Goal: Task Accomplishment & Management: Use online tool/utility

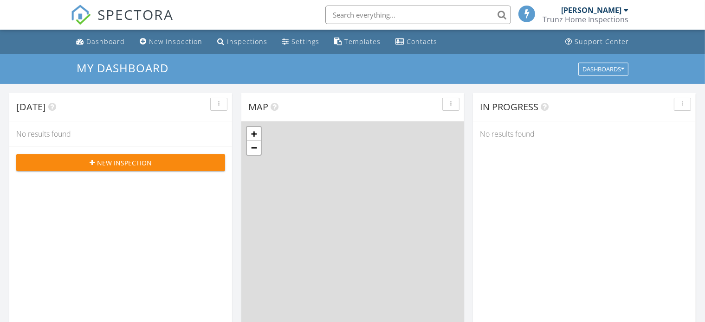
scroll to position [4, 4]
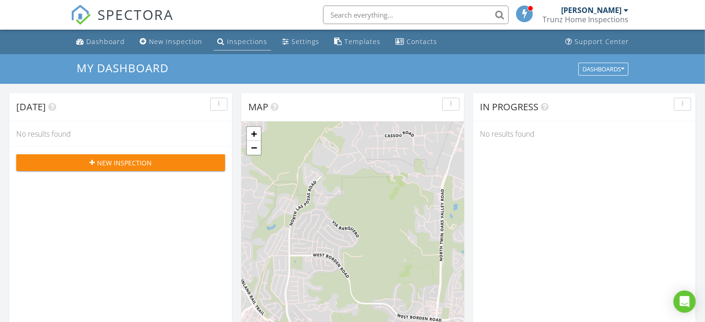
click at [238, 38] on div "Inspections" at bounding box center [247, 41] width 40 height 9
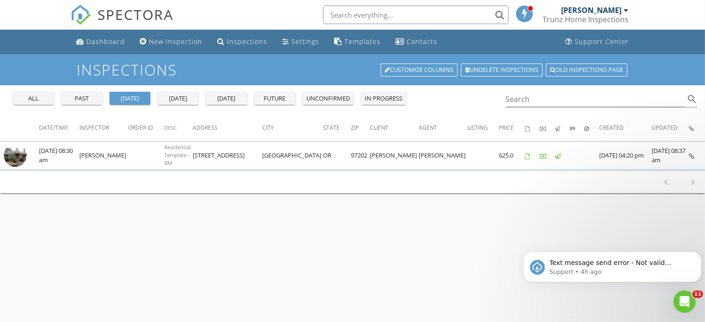
click at [180, 98] on div "[DATE]" at bounding box center [177, 98] width 33 height 9
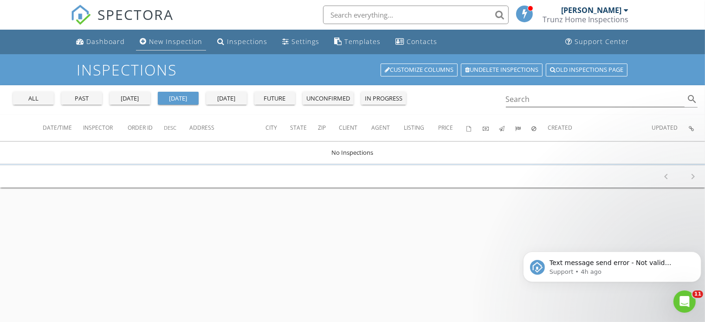
click at [176, 41] on div "New Inspection" at bounding box center [175, 41] width 53 height 9
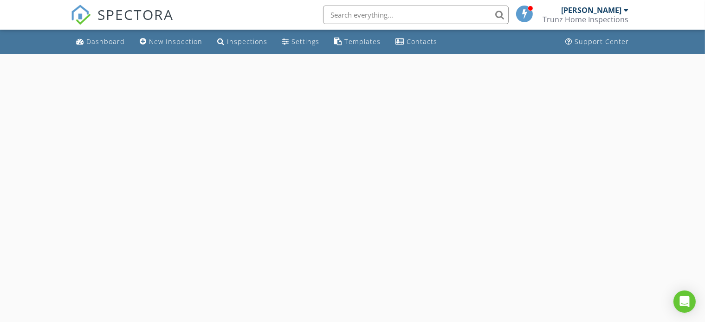
select select "7"
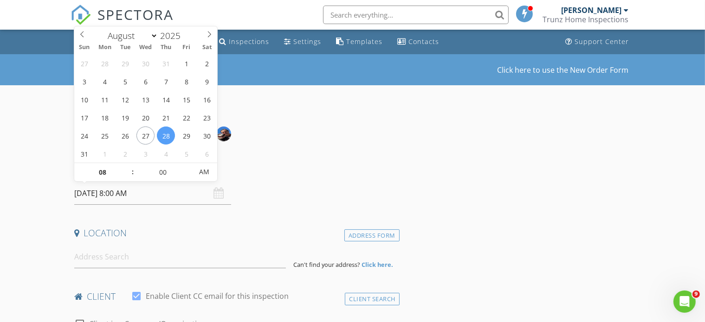
click at [128, 195] on input "08/28/2025 8:00 AM" at bounding box center [152, 193] width 157 height 23
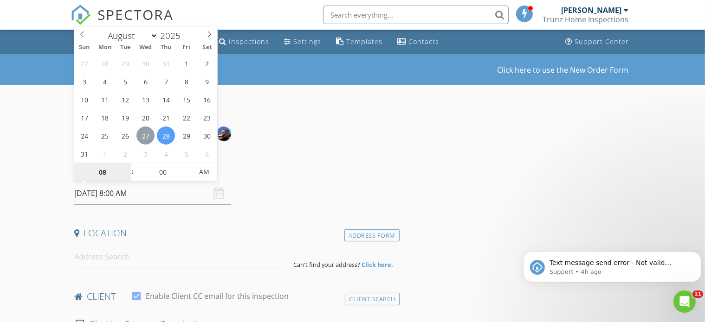
type input "08/27/2025 8:00 AM"
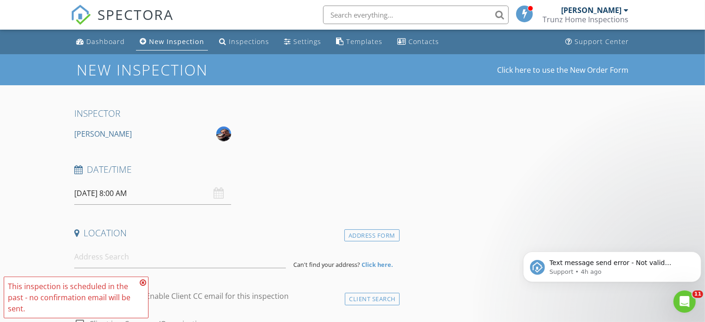
click at [143, 282] on icon at bounding box center [143, 282] width 6 height 7
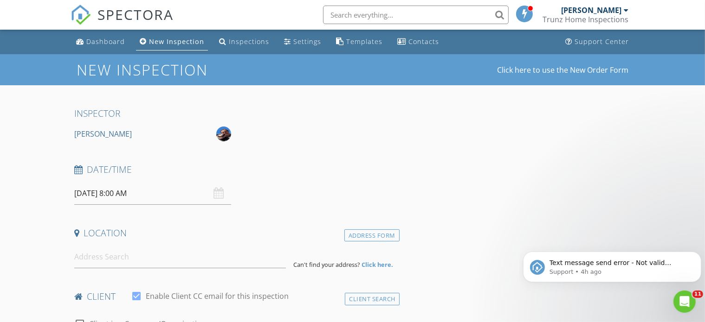
click at [132, 197] on input "08/27/2025 8:00 AM" at bounding box center [152, 193] width 157 height 23
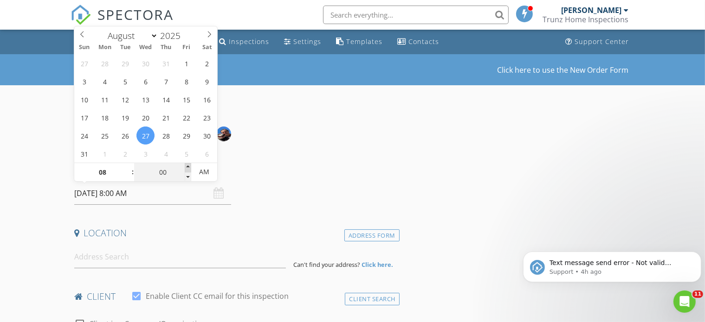
type input "05"
type input "08/27/2025 8:05 AM"
click at [187, 165] on span at bounding box center [188, 167] width 6 height 9
type input "10"
type input "08/27/2025 8:10 AM"
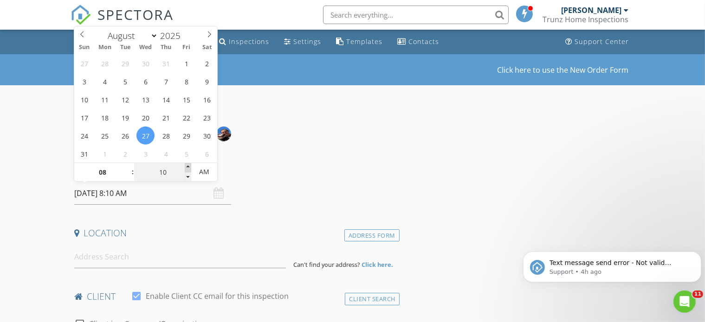
click at [187, 165] on span at bounding box center [188, 167] width 6 height 9
type input "15"
type input "08/27/2025 8:15 AM"
click at [187, 165] on span at bounding box center [188, 167] width 6 height 9
type input "20"
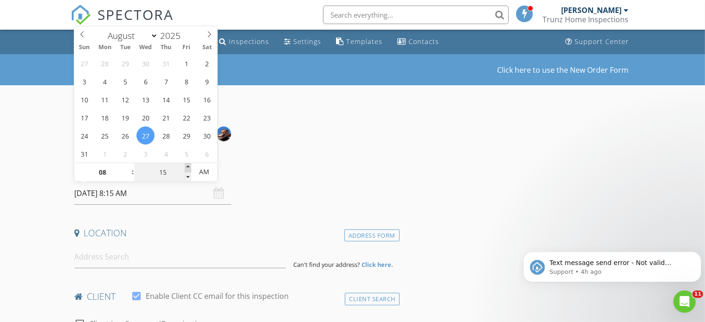
type input "08/27/2025 8:20 AM"
click at [187, 165] on span at bounding box center [188, 167] width 6 height 9
type input "25"
type input "08/27/2025 8:25 AM"
click at [187, 165] on span at bounding box center [188, 167] width 6 height 9
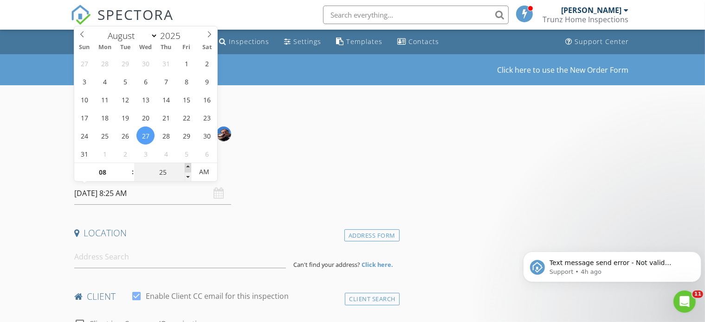
type input "30"
type input "08/27/2025 8:30 AM"
click at [186, 165] on span at bounding box center [188, 167] width 6 height 9
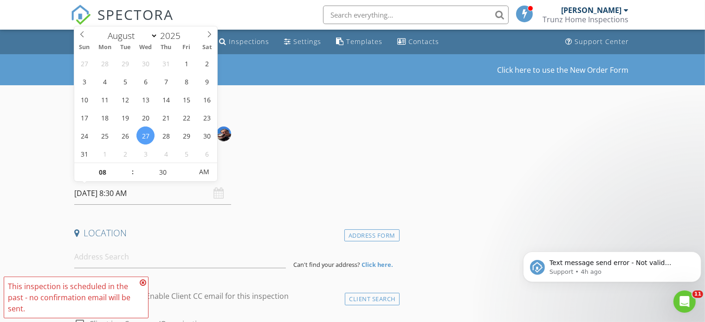
click at [266, 181] on div "Date/Time" at bounding box center [235, 173] width 329 height 19
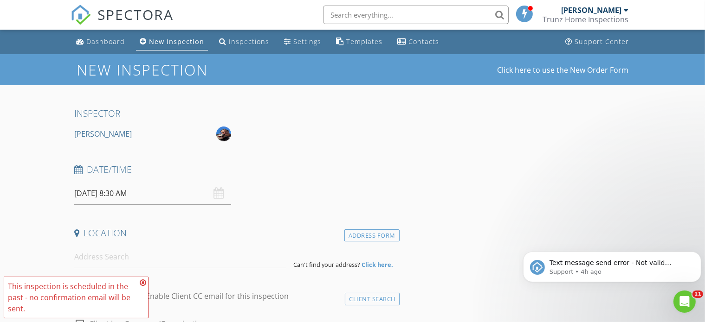
click at [144, 281] on icon at bounding box center [143, 282] width 6 height 7
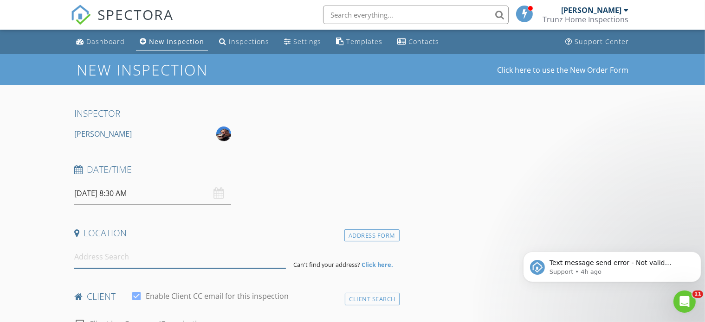
click at [104, 261] on input at bounding box center [180, 257] width 212 height 23
paste input "12026 NE Broadway Portland, OR"
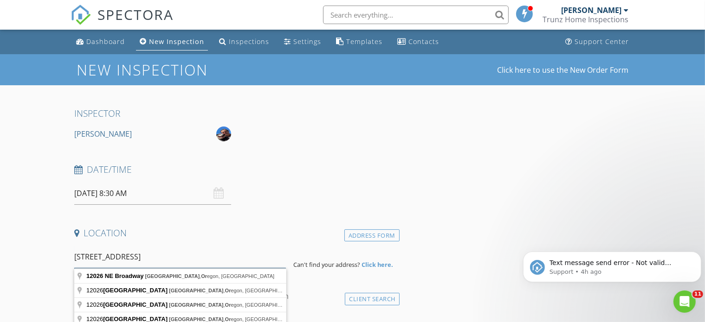
scroll to position [46, 0]
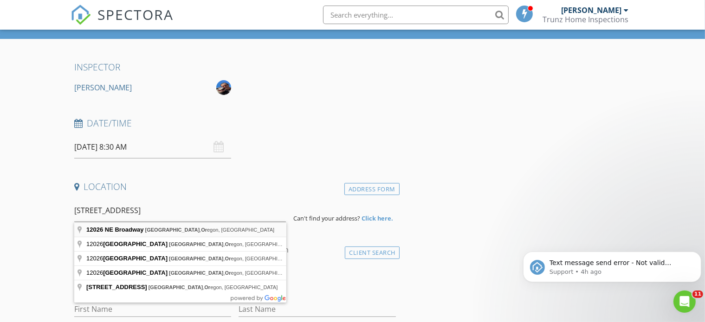
type input "12026 NE Broadway, Portland, Oregon, USA"
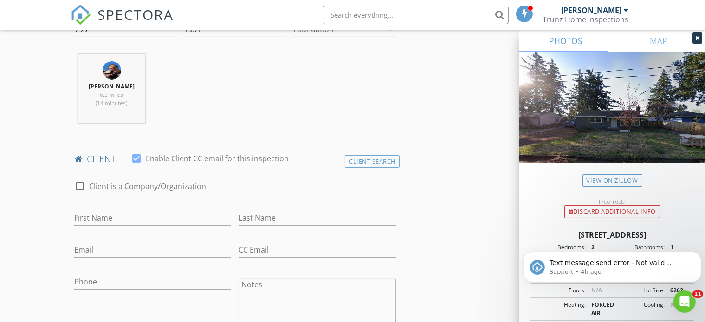
scroll to position [418, 0]
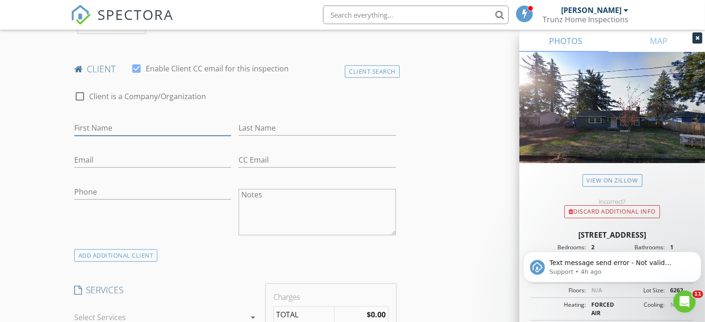
click at [126, 125] on input "First Name" at bounding box center [152, 128] width 157 height 15
paste input "Eleanor Temple"
type input "Eleanor Temple"
click at [260, 122] on input "Last Name" at bounding box center [316, 128] width 157 height 15
paste input "Eleanor Temple"
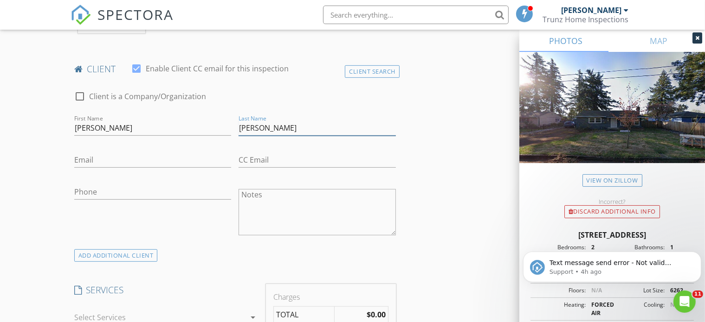
drag, startPoint x: 269, startPoint y: 129, endPoint x: 223, endPoint y: 129, distance: 46.4
click at [223, 129] on div "check_box_outline_blank Client is a Company/Organization First Name Eleanor Tem…" at bounding box center [235, 166] width 329 height 168
type input "Temple"
drag, startPoint x: 102, startPoint y: 129, endPoint x: 200, endPoint y: 129, distance: 97.4
click at [200, 129] on input "Eleanor Temple" at bounding box center [152, 128] width 157 height 15
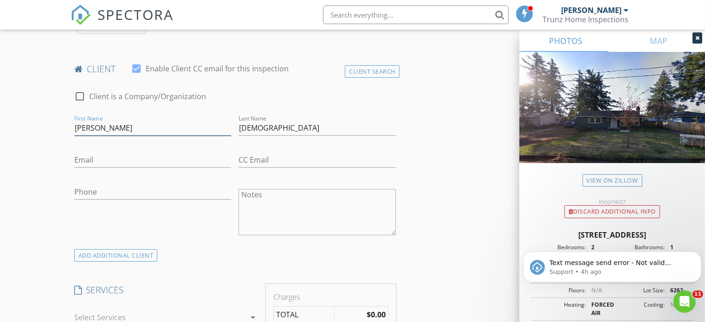
type input "Eleanor"
click at [108, 156] on input "Email" at bounding box center [152, 160] width 157 height 15
paste input "eleanorttemple@hotmail.com"
type input "eleanorttemple@hotmail.com"
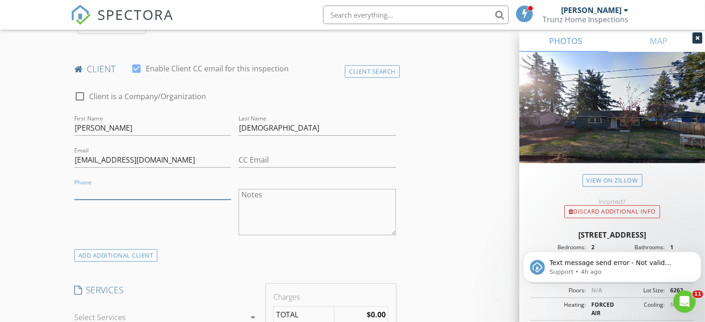
click at [115, 189] on input "Phone" at bounding box center [152, 192] width 157 height 15
paste input "360-224-4821"
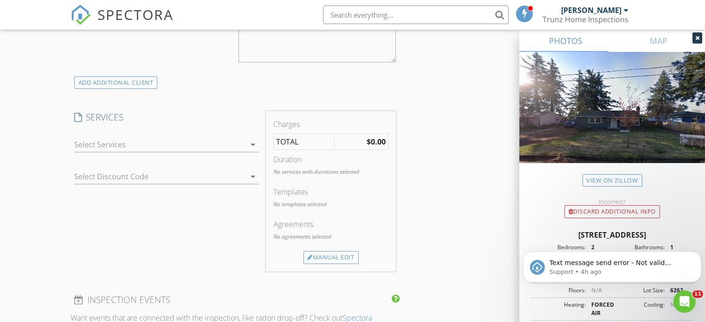
scroll to position [603, 0]
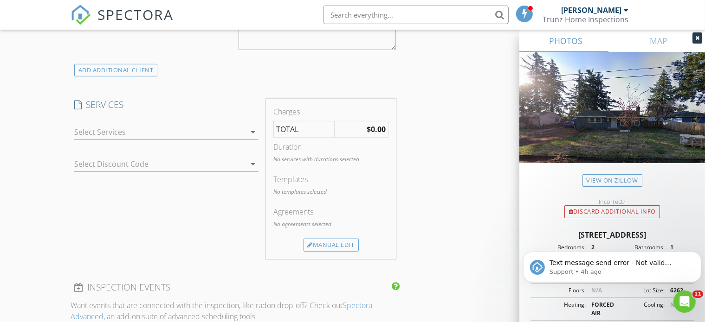
type input "360-224-4821"
click at [235, 126] on div at bounding box center [160, 132] width 172 height 15
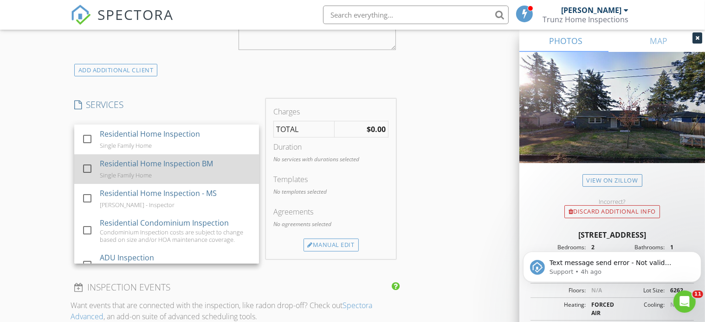
click at [106, 165] on div "Residential Home Inspection BM" at bounding box center [155, 163] width 113 height 11
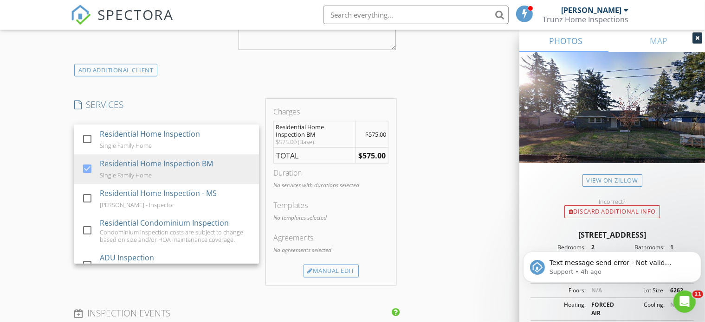
click at [23, 158] on div "New Inspection Click here to use the New Order Form INSPECTOR Bernd Minde Date/…" at bounding box center [352, 217] width 705 height 1533
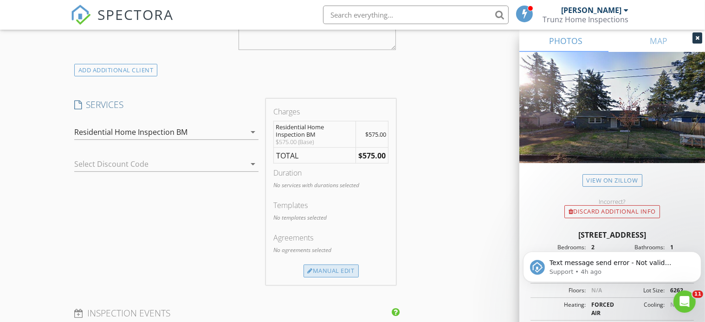
click at [331, 269] on div "Manual Edit" at bounding box center [330, 271] width 55 height 13
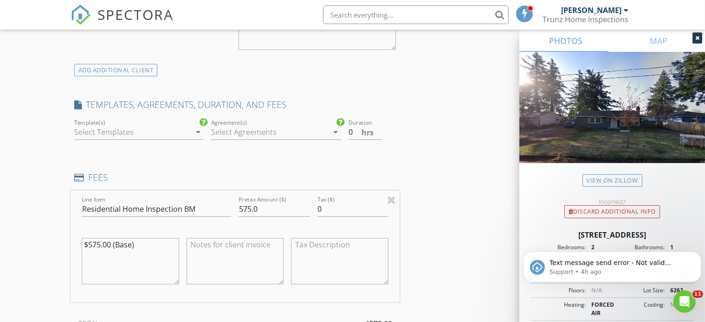
click at [165, 131] on div at bounding box center [132, 132] width 116 height 15
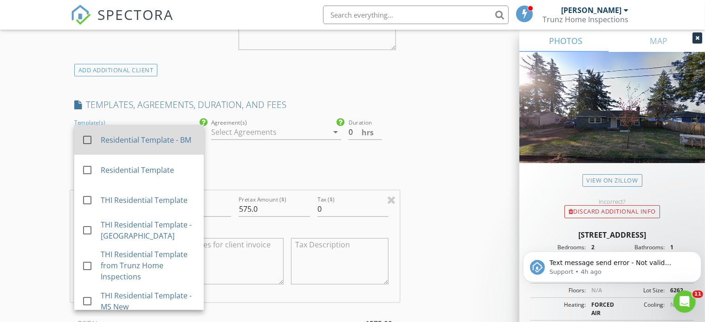
click at [141, 135] on div "Residential Template - BM" at bounding box center [149, 140] width 96 height 11
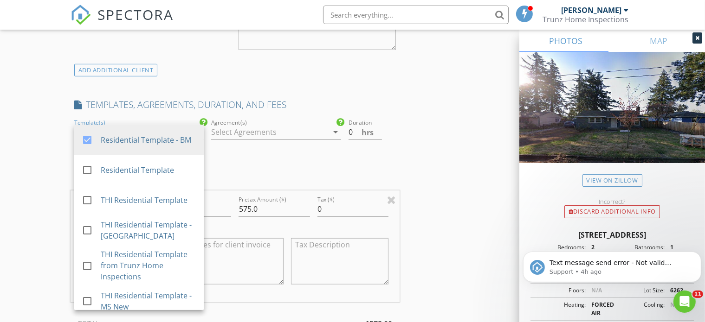
click at [271, 135] on div at bounding box center [269, 132] width 116 height 15
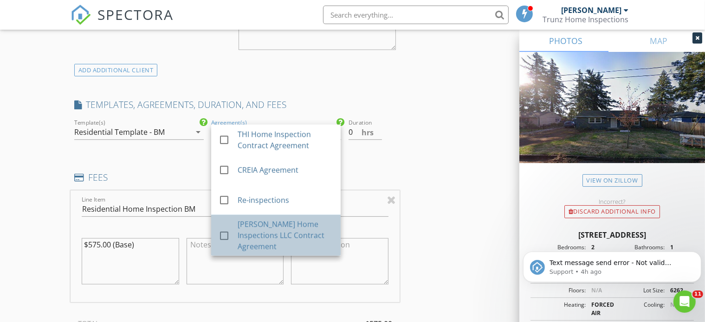
click at [245, 229] on div "Bernd Minde Home Inspections LLC Contract Agreement" at bounding box center [286, 235] width 96 height 33
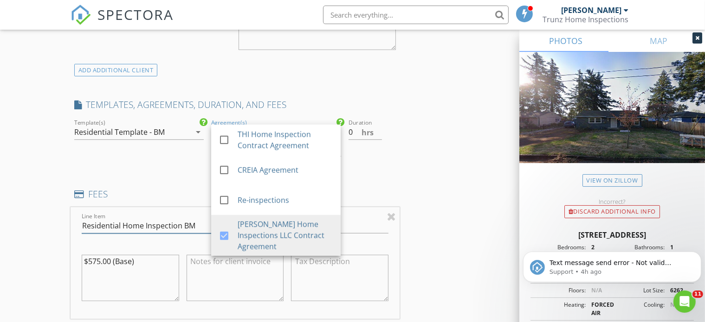
click at [140, 221] on input "Residential Home Inspection BM" at bounding box center [156, 226] width 149 height 15
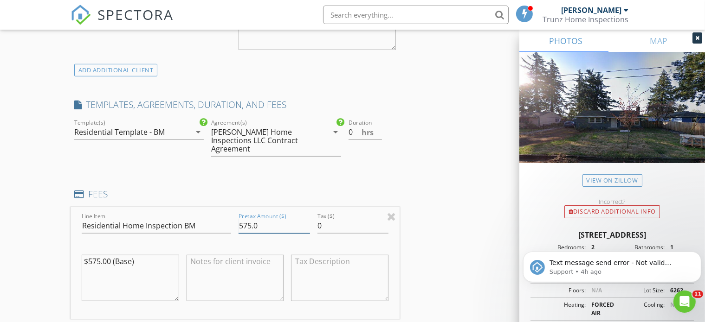
drag, startPoint x: 246, startPoint y: 226, endPoint x: 234, endPoint y: 228, distance: 11.7
click at [234, 226] on div "Line Item Residential Home Inspection BM Pretax Amount ($) 575.0 Tax ($) 0 $575…" at bounding box center [235, 263] width 329 height 112
type input "525.00"
click at [97, 262] on textarea "$575.00 (Base)" at bounding box center [130, 278] width 97 height 46
type textarea "$525.00 (Base)"
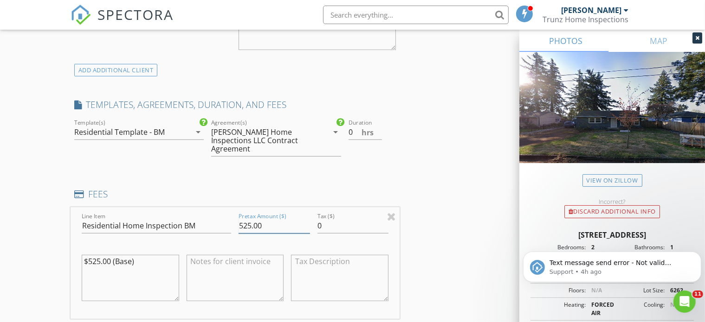
drag, startPoint x: 239, startPoint y: 224, endPoint x: 233, endPoint y: 231, distance: 9.2
click at [239, 225] on input "525.00" at bounding box center [273, 226] width 71 height 15
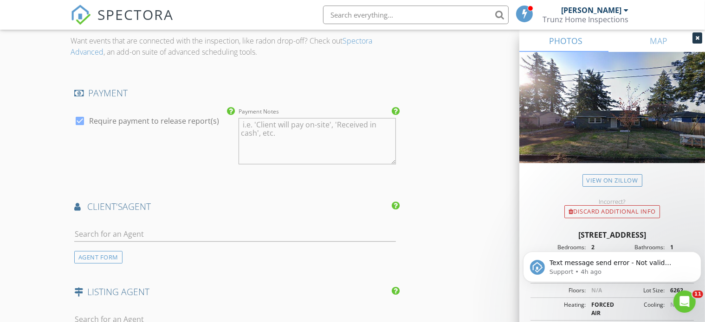
scroll to position [1021, 0]
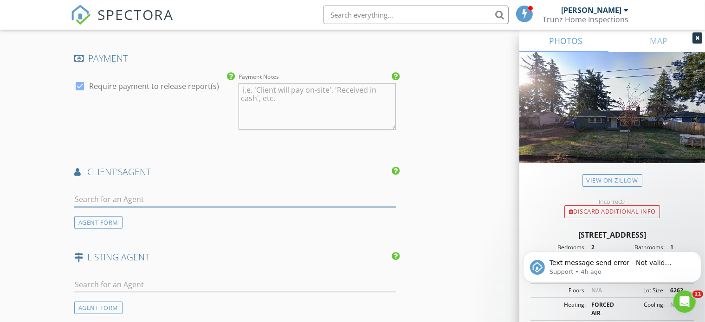
click at [103, 200] on input "text" at bounding box center [235, 199] width 322 height 15
paste input "Bene Foley"
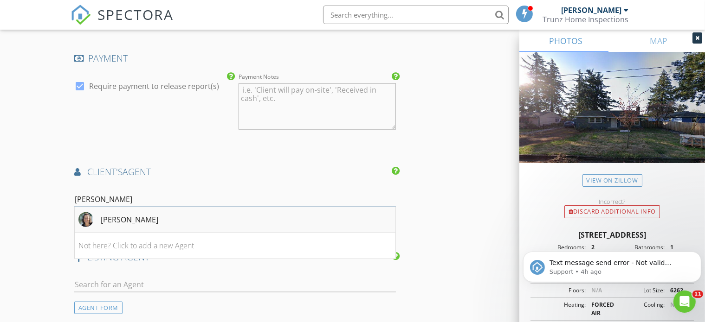
type input "Bene Foley"
click at [106, 218] on div "Bene Foley" at bounding box center [130, 219] width 58 height 11
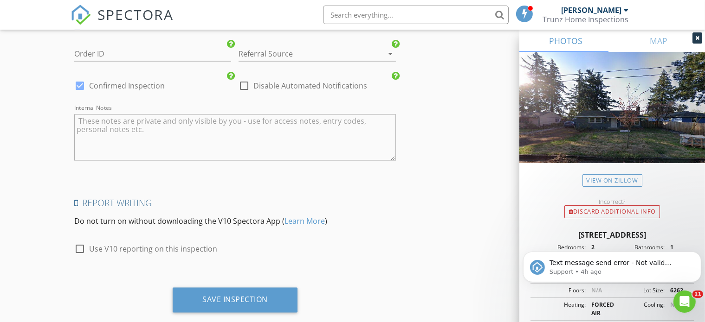
scroll to position [1493, 0]
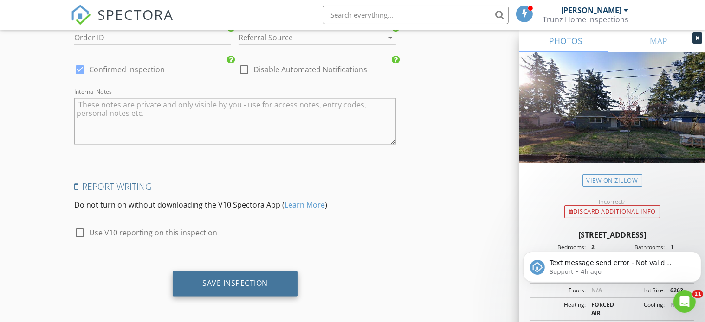
click at [228, 275] on div "Save Inspection" at bounding box center [235, 284] width 125 height 25
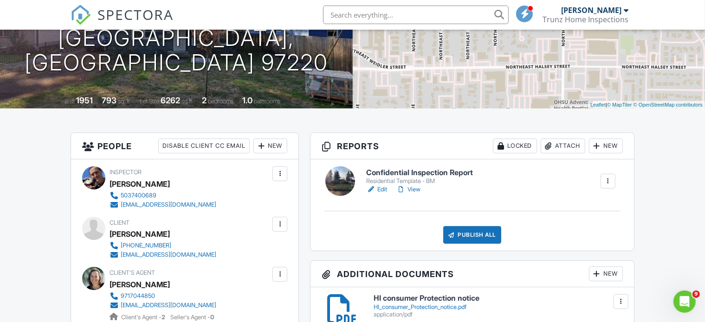
click at [385, 188] on link "Edit" at bounding box center [376, 189] width 21 height 9
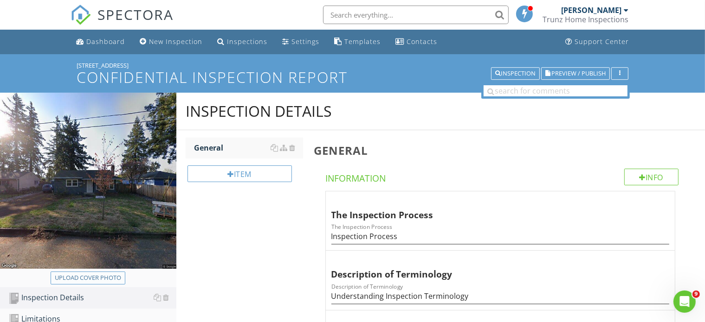
click at [88, 283] on button "Upload cover photo" at bounding box center [88, 278] width 75 height 13
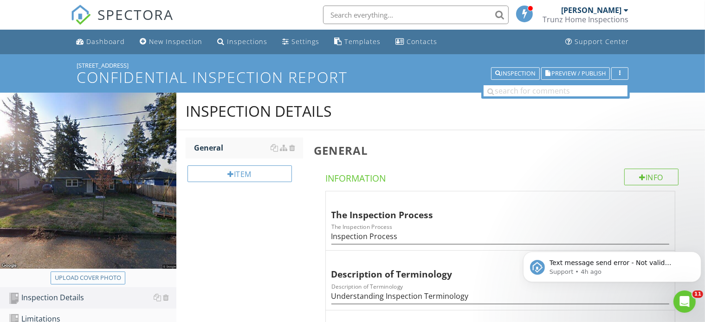
type input "C:\fakepath\P1010001.JPG"
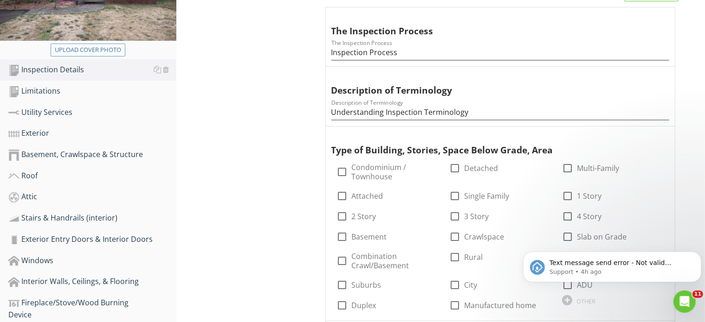
scroll to position [232, 0]
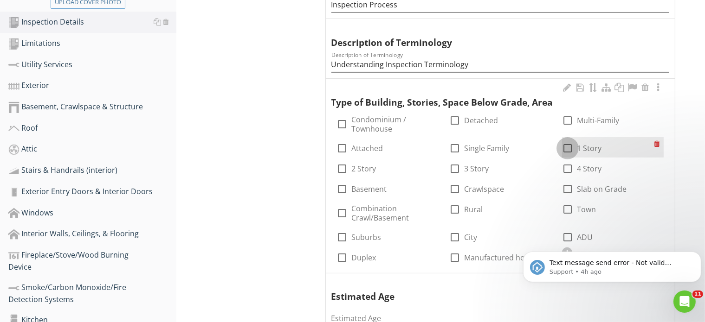
click at [568, 147] on div at bounding box center [568, 149] width 16 height 16
checkbox input "true"
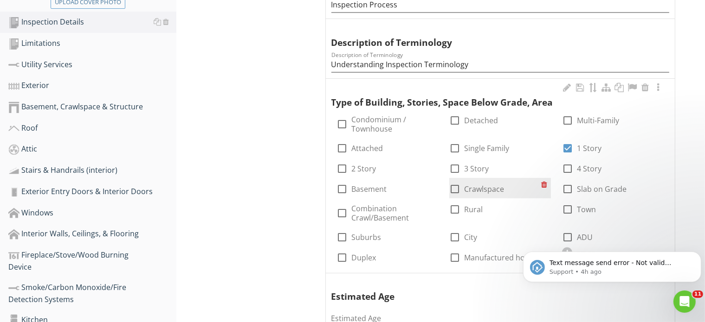
click at [457, 189] on div at bounding box center [455, 189] width 16 height 16
checkbox input "true"
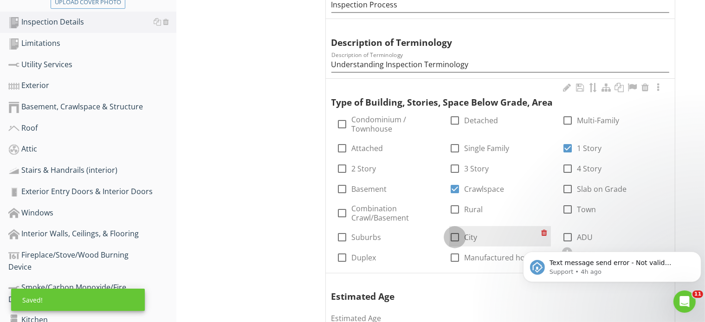
click at [455, 235] on div at bounding box center [455, 238] width 16 height 16
checkbox input "true"
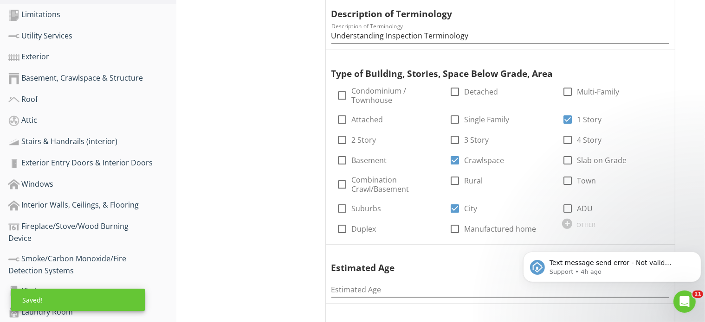
scroll to position [325, 0]
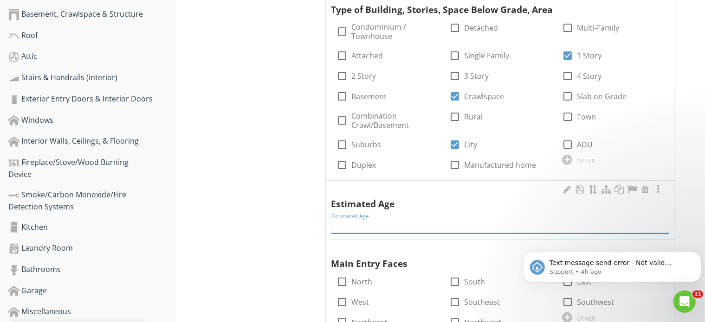
click at [391, 225] on input "Estimated Age" at bounding box center [500, 226] width 338 height 15
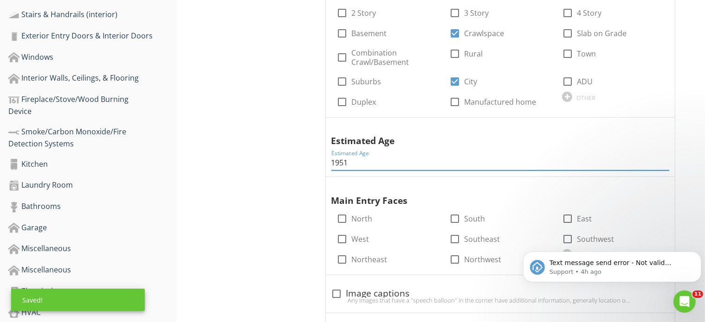
scroll to position [418, 0]
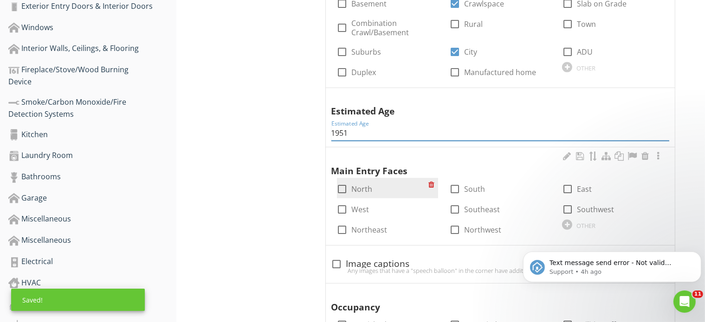
type input "1951"
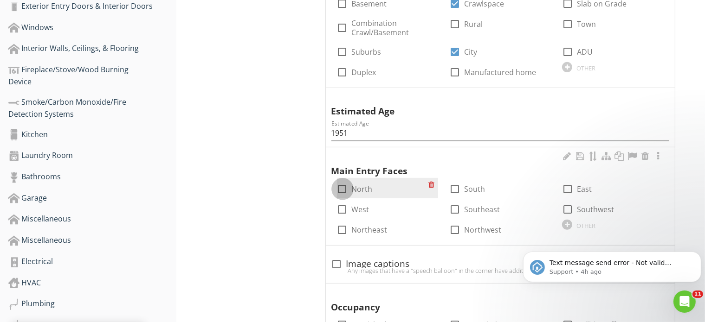
click at [343, 189] on div at bounding box center [343, 189] width 16 height 16
checkbox input "true"
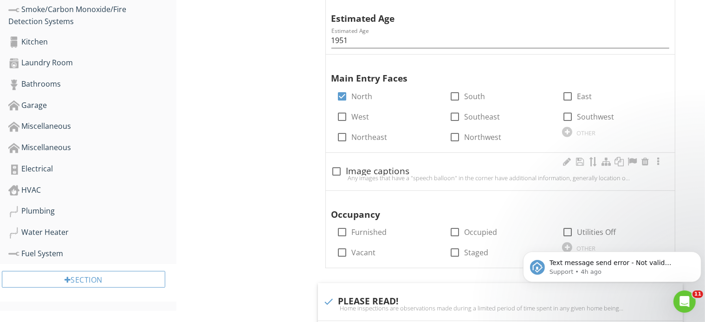
click at [334, 171] on div at bounding box center [337, 172] width 16 height 16
checkbox input "true"
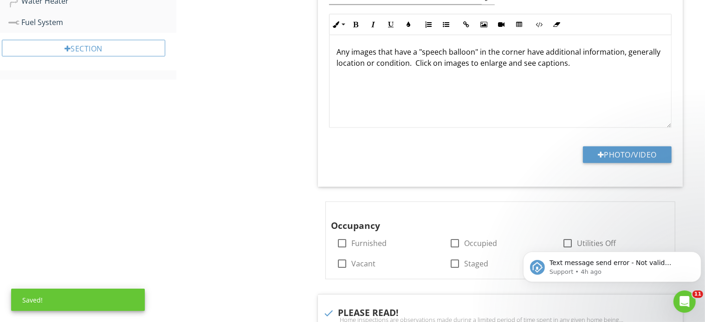
scroll to position [742, 0]
click at [458, 242] on div at bounding box center [455, 243] width 16 height 16
checkbox input "true"
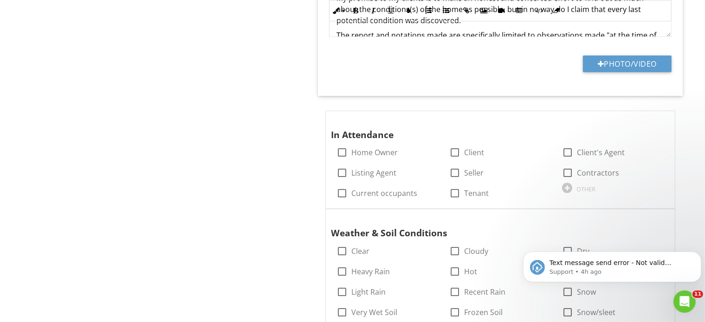
scroll to position [1206, 0]
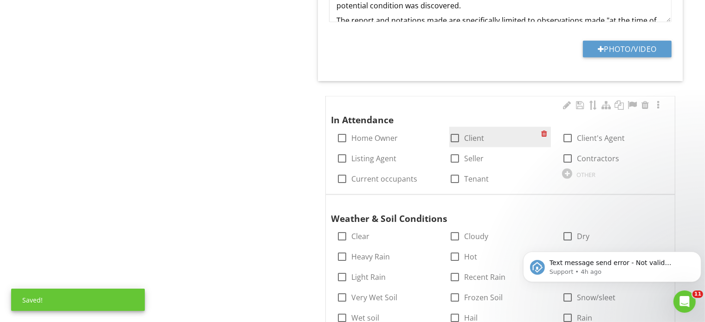
click at [460, 132] on div at bounding box center [455, 138] width 16 height 16
checkbox input "true"
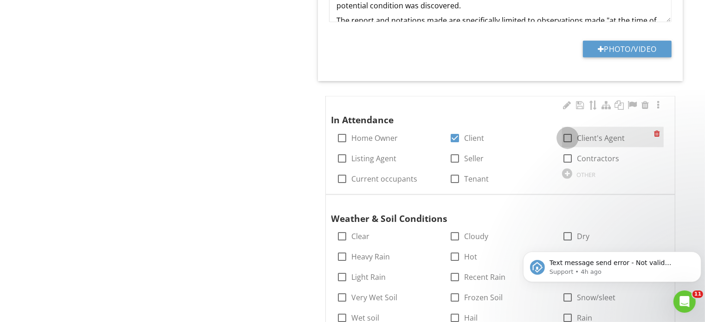
click at [571, 137] on div at bounding box center [568, 138] width 16 height 16
checkbox input "true"
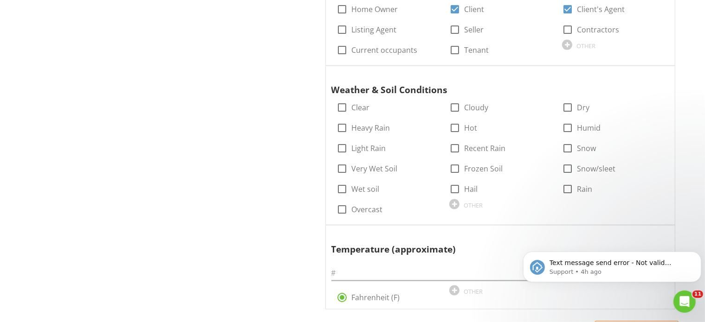
scroll to position [1346, 0]
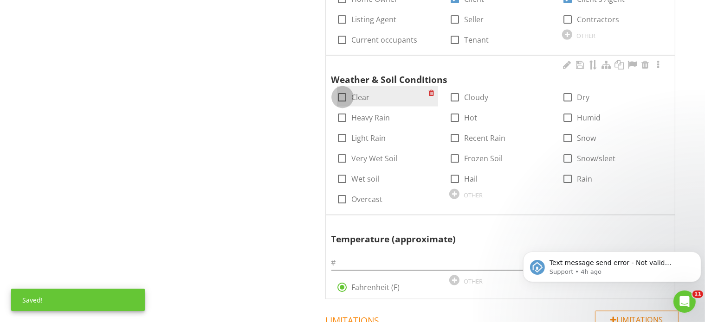
click at [342, 94] on div at bounding box center [343, 98] width 16 height 16
checkbox input "true"
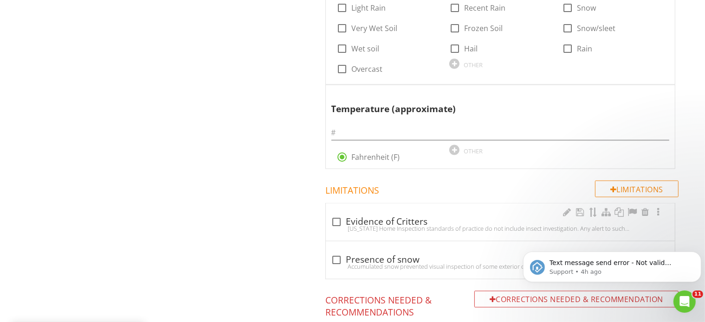
scroll to position [1485, 0]
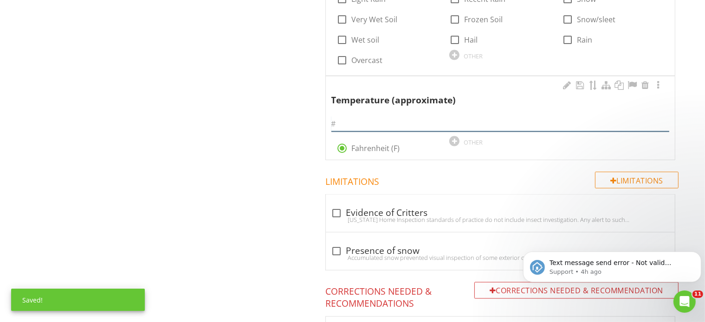
click at [357, 122] on input "text" at bounding box center [500, 123] width 338 height 15
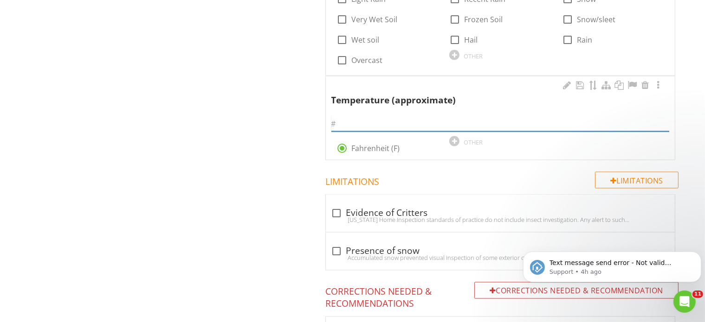
click at [356, 124] on input "text" at bounding box center [500, 123] width 338 height 15
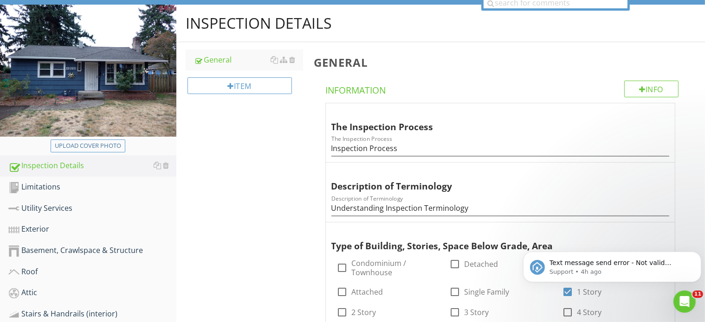
scroll to position [186, 0]
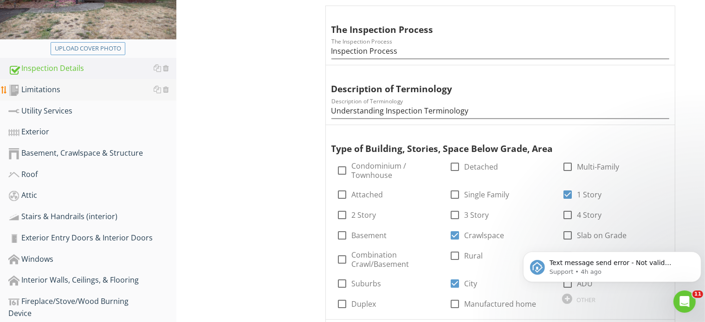
type input "81"
click at [40, 88] on div "Limitations" at bounding box center [92, 90] width 168 height 12
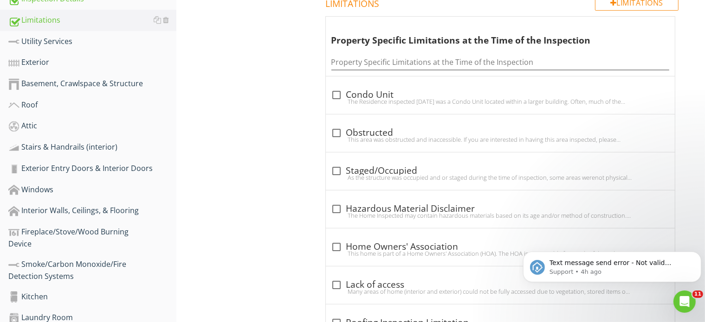
scroll to position [278, 0]
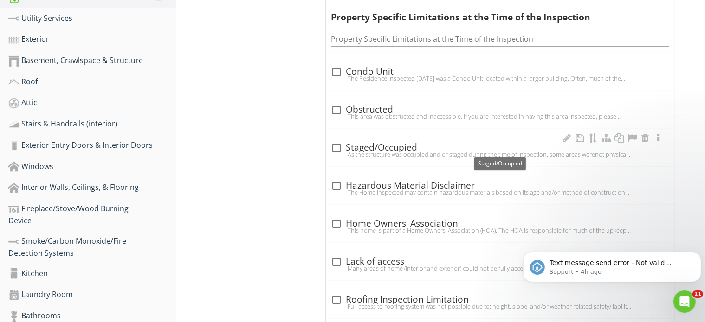
click at [339, 147] on div at bounding box center [337, 148] width 16 height 16
checkbox input "true"
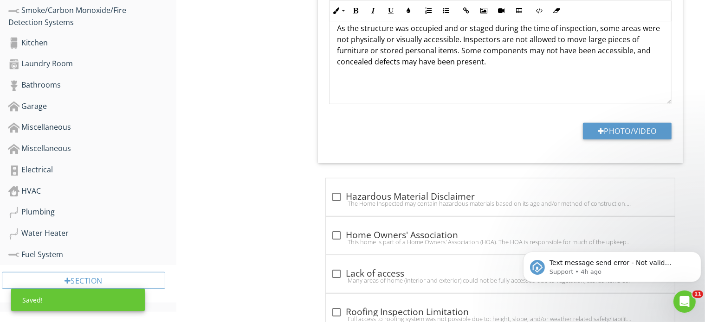
scroll to position [510, 0]
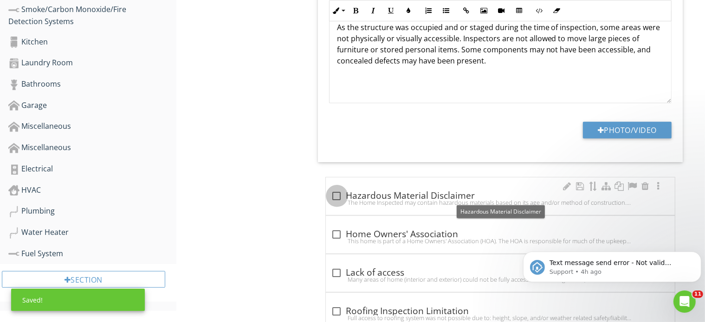
click at [339, 197] on div at bounding box center [337, 196] width 16 height 16
checkbox input "true"
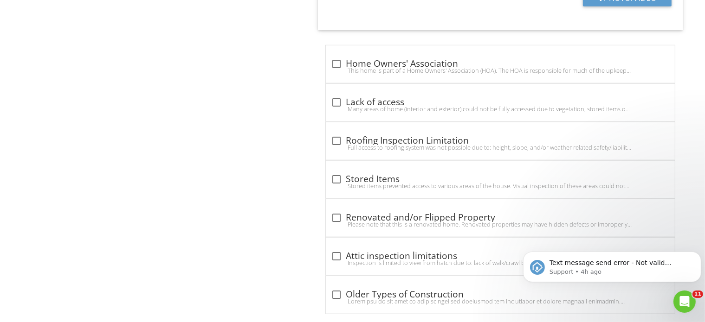
scroll to position [921, 0]
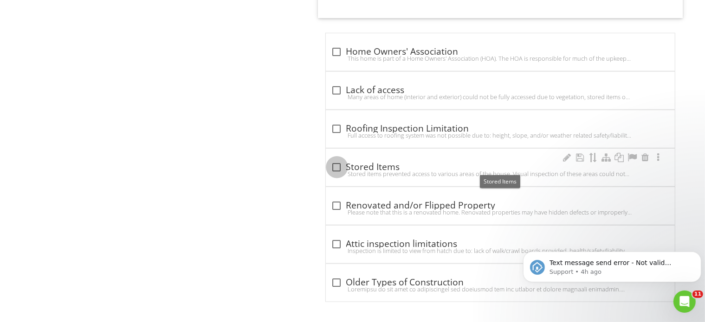
click at [340, 166] on div at bounding box center [337, 168] width 16 height 16
checkbox input "true"
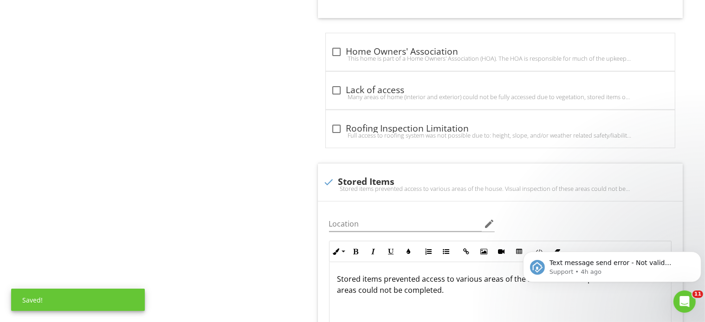
scroll to position [1163, 0]
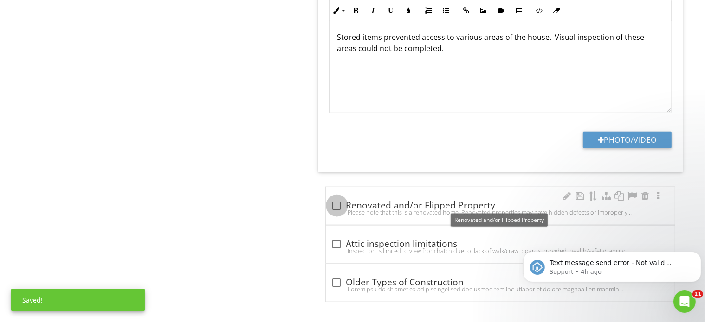
click at [336, 202] on div at bounding box center [337, 206] width 16 height 16
checkbox input "true"
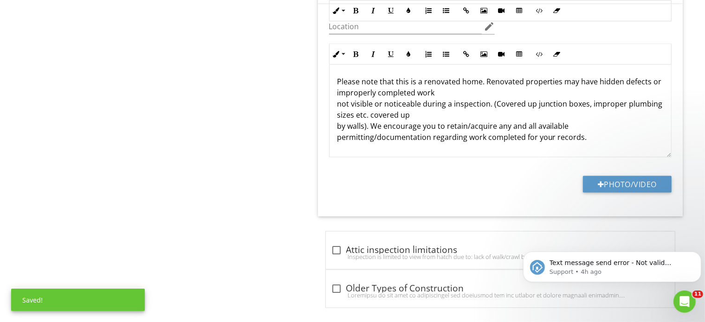
scroll to position [1390, 0]
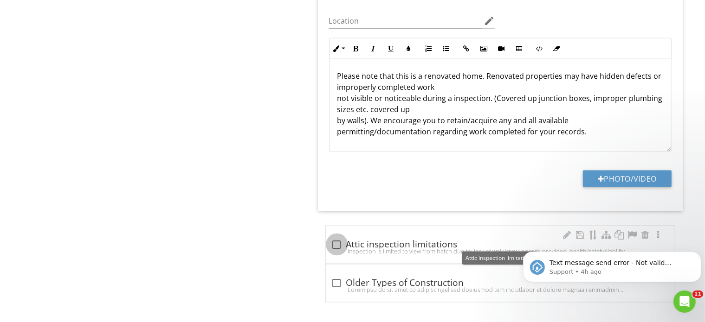
click at [335, 244] on div at bounding box center [337, 245] width 16 height 16
checkbox input "true"
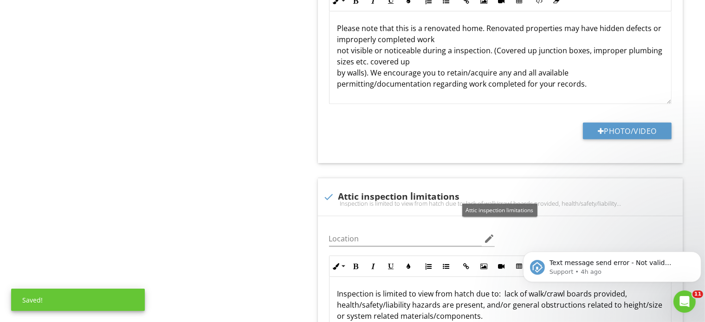
scroll to position [1617, 0]
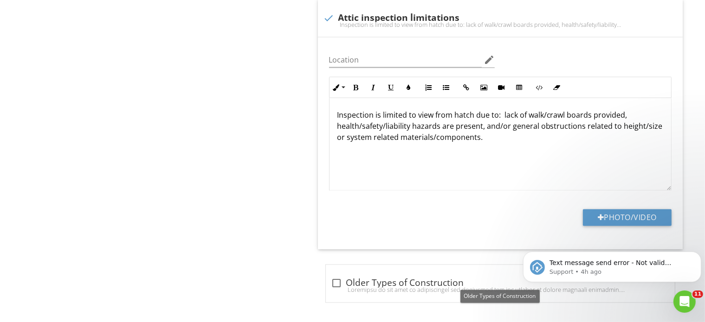
click at [337, 279] on div at bounding box center [337, 284] width 16 height 16
checkbox input "true"
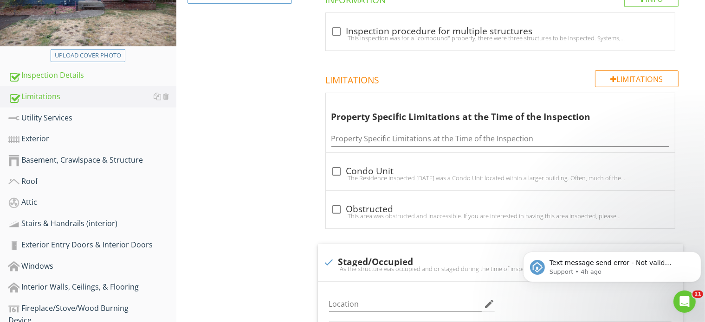
scroll to position [132, 0]
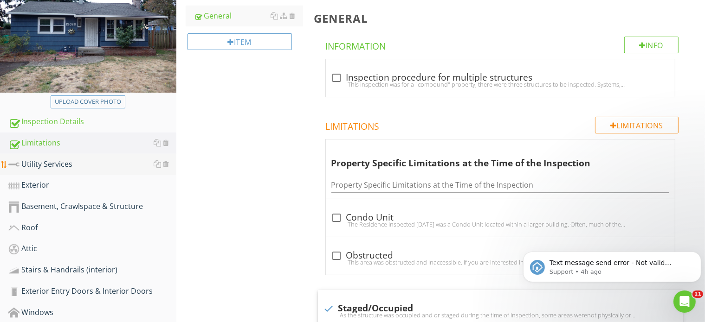
click at [43, 159] on div "Utility Services" at bounding box center [92, 165] width 168 height 12
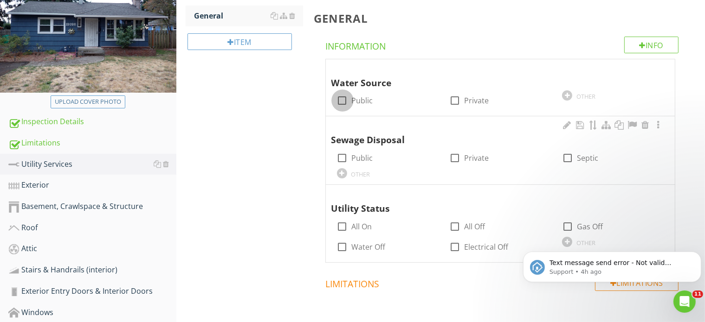
drag, startPoint x: 341, startPoint y: 101, endPoint x: 340, endPoint y: 117, distance: 15.8
click at [341, 102] on div at bounding box center [343, 101] width 16 height 16
checkbox input "true"
click at [344, 156] on div at bounding box center [343, 158] width 16 height 16
checkbox input "true"
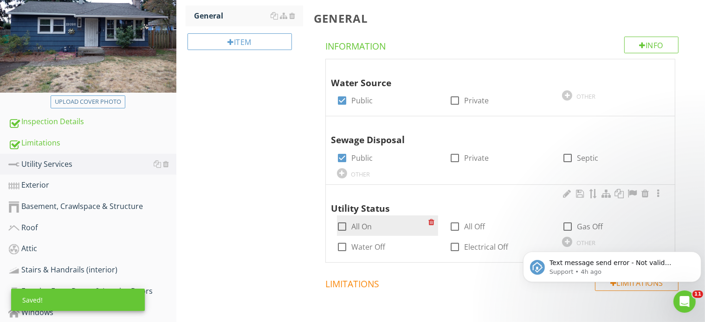
click at [343, 224] on div at bounding box center [343, 227] width 16 height 16
checkbox input "true"
drag, startPoint x: 44, startPoint y: 185, endPoint x: 77, endPoint y: 178, distance: 34.1
click at [44, 184] on div "Exterior" at bounding box center [92, 186] width 168 height 12
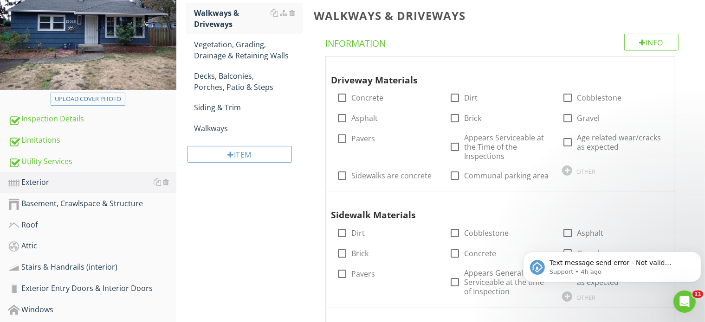
scroll to position [139, 0]
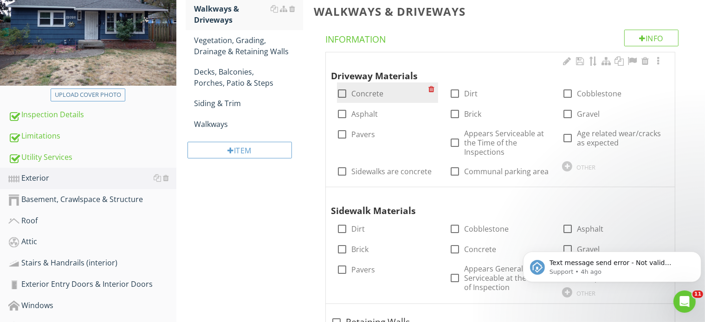
click at [344, 91] on div at bounding box center [343, 94] width 16 height 16
checkbox input "true"
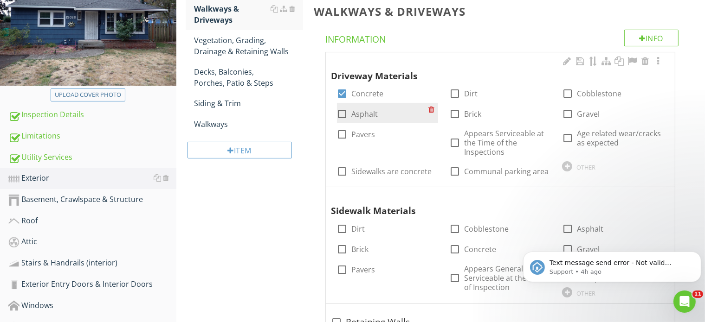
click at [341, 113] on div at bounding box center [343, 114] width 16 height 16
checkbox input "true"
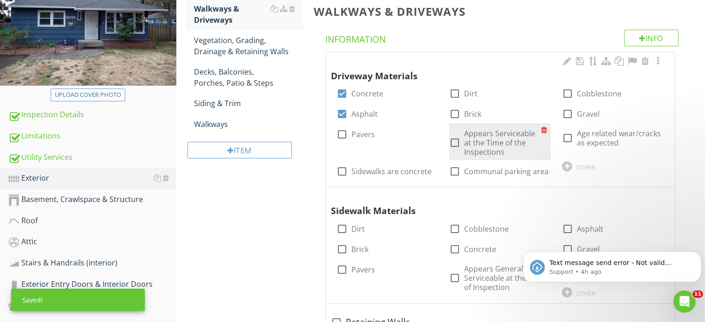
click at [451, 144] on div at bounding box center [455, 143] width 16 height 16
checkbox input "true"
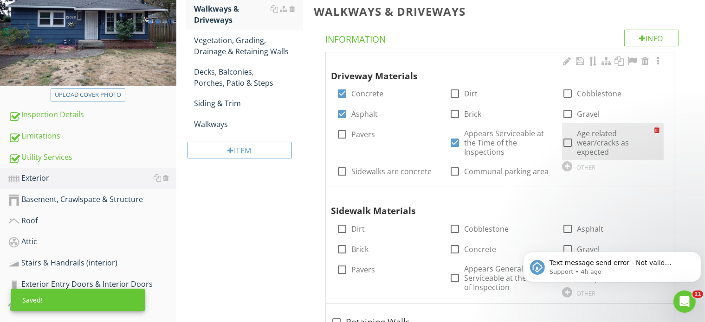
click at [561, 137] on div at bounding box center [568, 143] width 16 height 16
checkbox input "true"
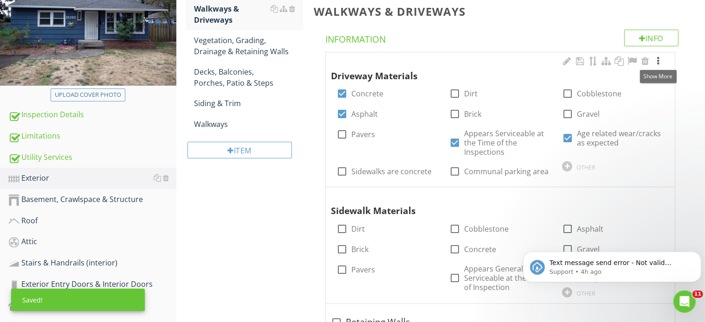
click at [659, 59] on div at bounding box center [657, 61] width 11 height 9
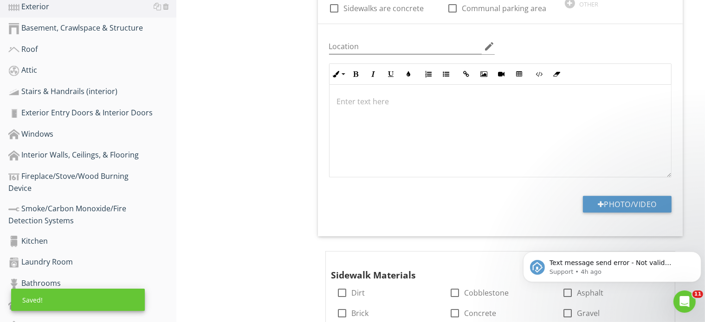
scroll to position [325, 0]
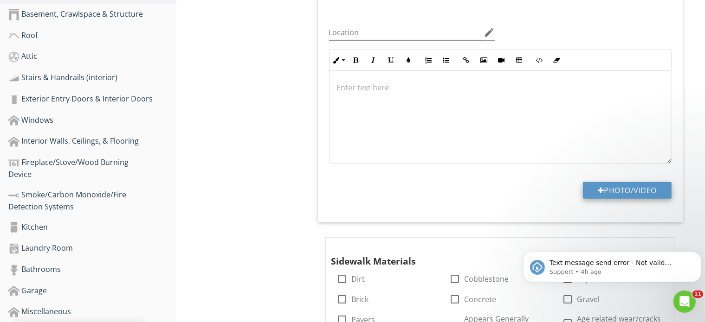
click at [615, 184] on button "Photo/Video" at bounding box center [627, 190] width 89 height 17
type input "C:\fakepath\P1010005.JPG"
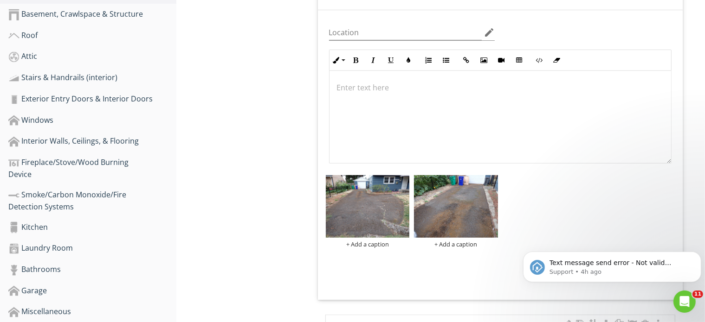
click at [583, 260] on button "Photo/Video" at bounding box center [627, 268] width 89 height 17
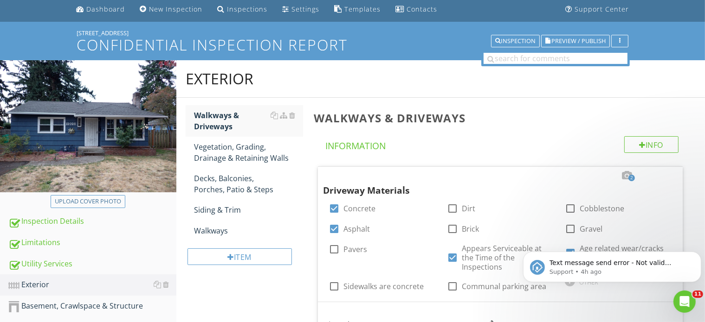
scroll to position [0, 0]
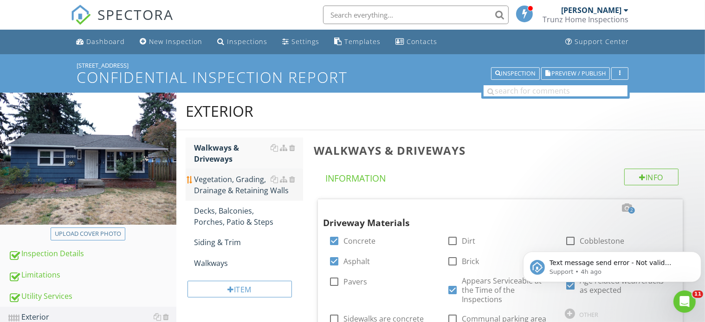
click at [234, 178] on div "Vegetation, Grading, Drainage & Retaining Walls" at bounding box center [248, 185] width 109 height 22
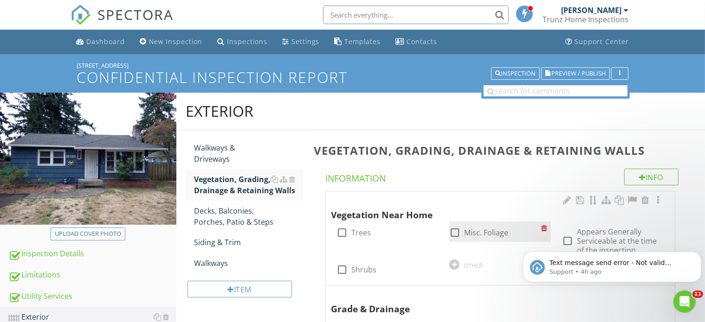
click at [459, 235] on div at bounding box center [455, 233] width 16 height 16
checkbox input "true"
click at [561, 239] on body "Text message send error - Not valid number: 131-769-0643 -&gt; +11317690643. Pl…" at bounding box center [611, 265] width 178 height 58
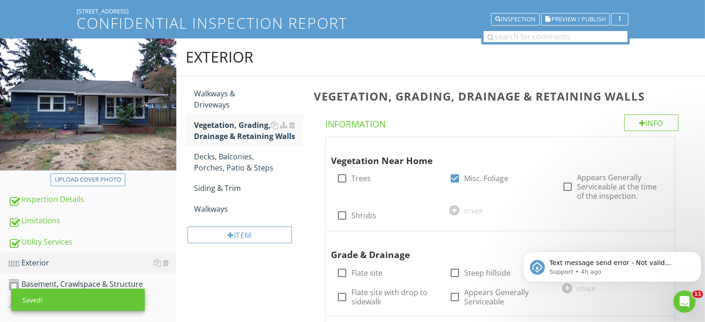
scroll to position [139, 0]
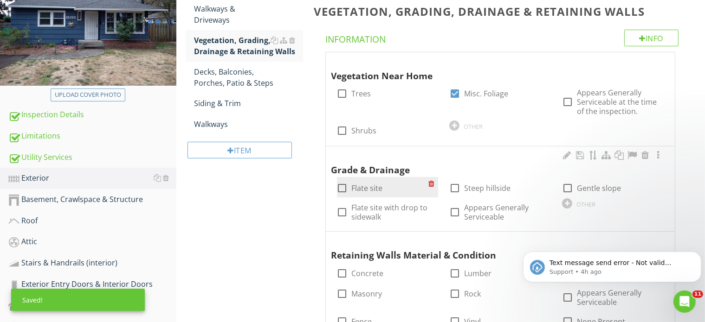
click at [346, 189] on div at bounding box center [343, 188] width 16 height 16
checkbox input "true"
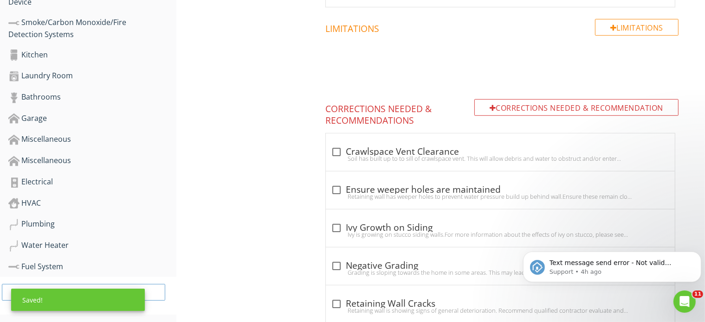
scroll to position [510, 0]
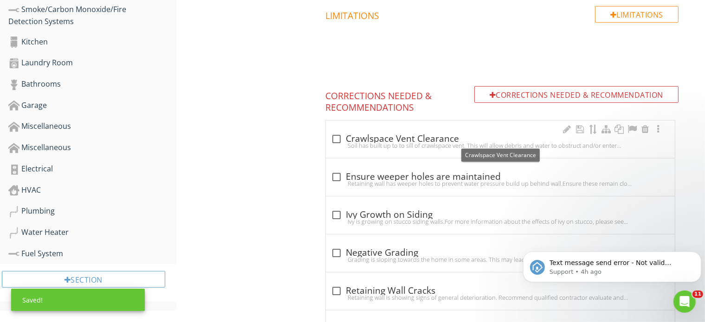
click at [334, 137] on div at bounding box center [337, 139] width 16 height 16
checkbox input "true"
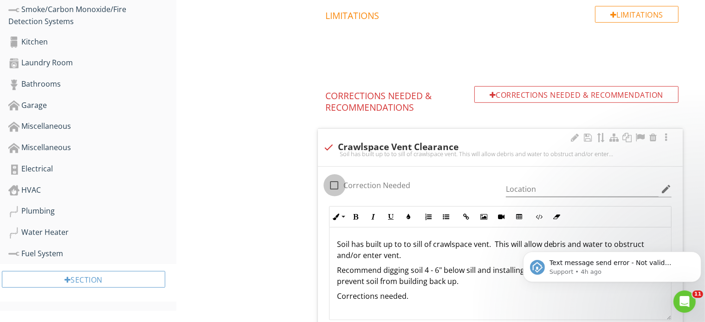
click at [334, 186] on div at bounding box center [335, 186] width 16 height 16
checkbox input "true"
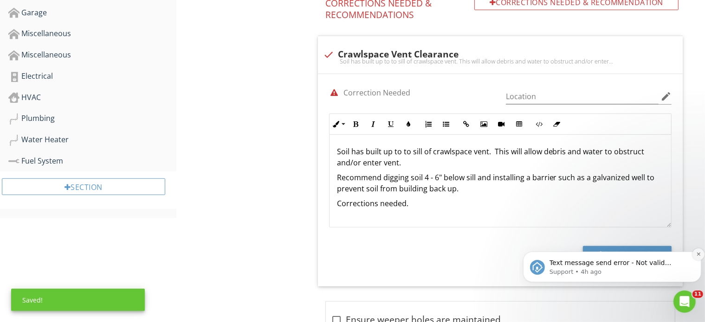
click at [696, 254] on icon "Dismiss notification" at bounding box center [698, 253] width 5 height 5
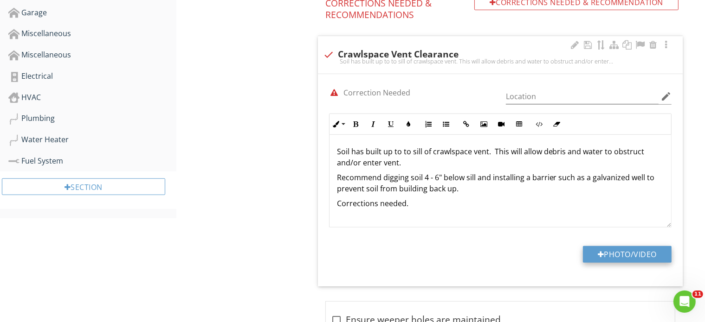
click at [644, 256] on button "Photo/Video" at bounding box center [627, 254] width 89 height 17
type input "C:\fakepath\P1010009.JPG"
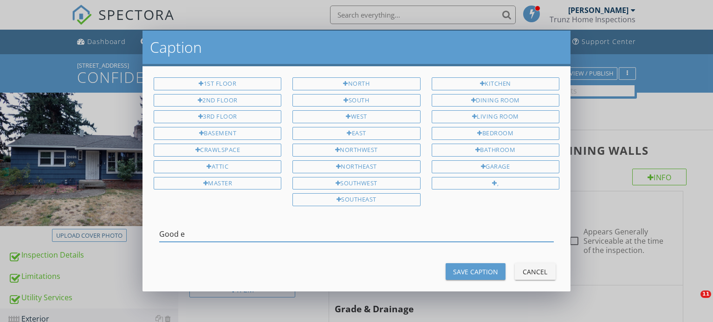
type input "Good ex"
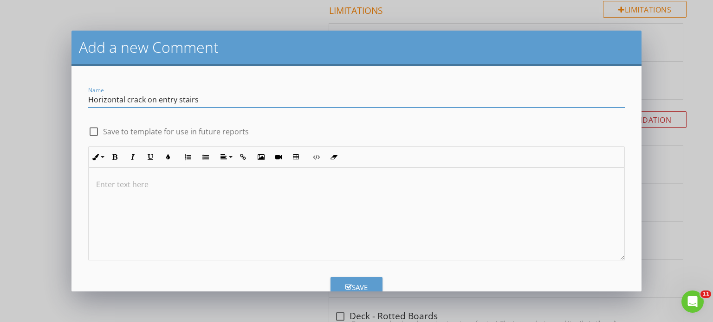
type input "Horizontal crack on entry stairs"
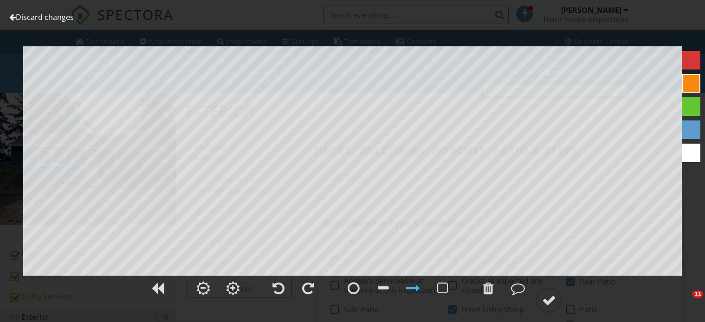
scroll to position [2763, 0]
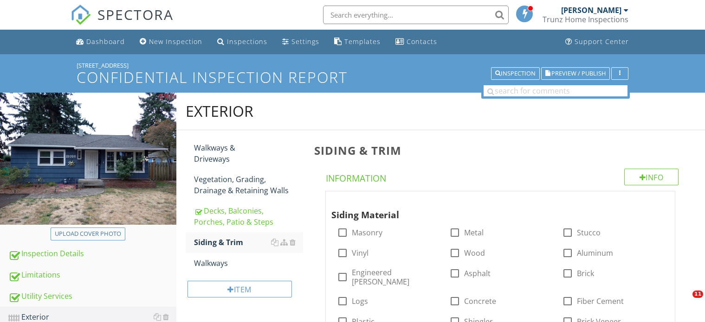
scroll to position [204, 0]
